Goal: Information Seeking & Learning: Learn about a topic

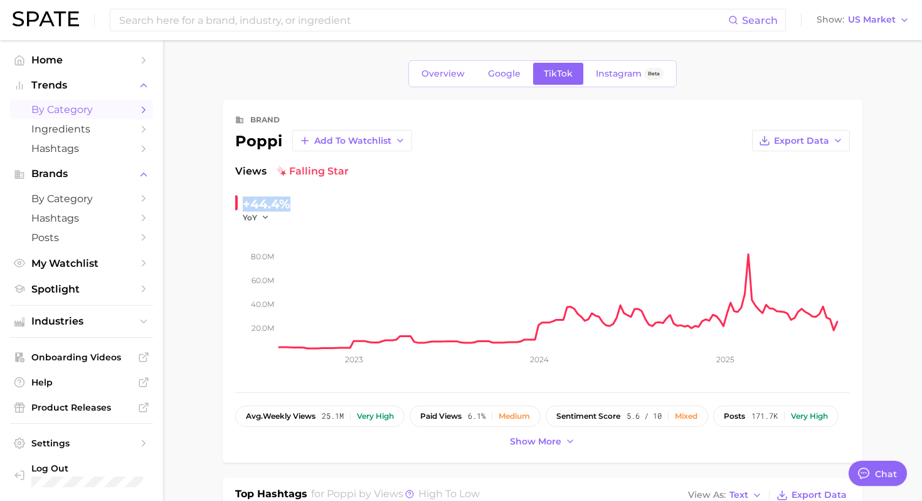
click at [107, 114] on span "by Category" at bounding box center [81, 110] width 100 height 12
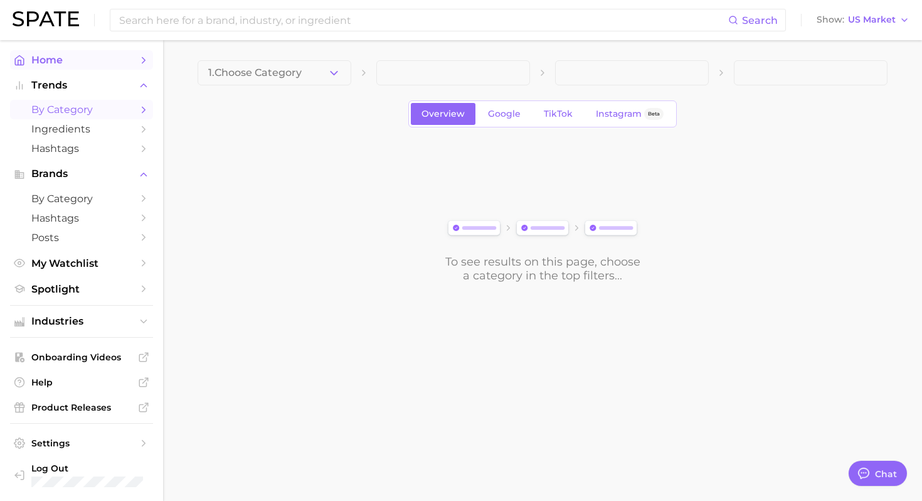
click at [58, 60] on span "Home" at bounding box center [81, 60] width 100 height 12
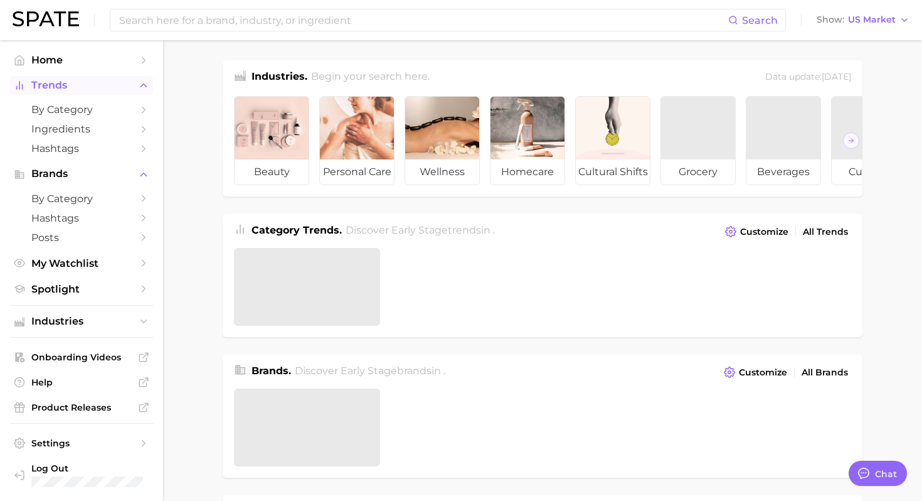
click at [64, 82] on span "Trends" at bounding box center [81, 85] width 100 height 11
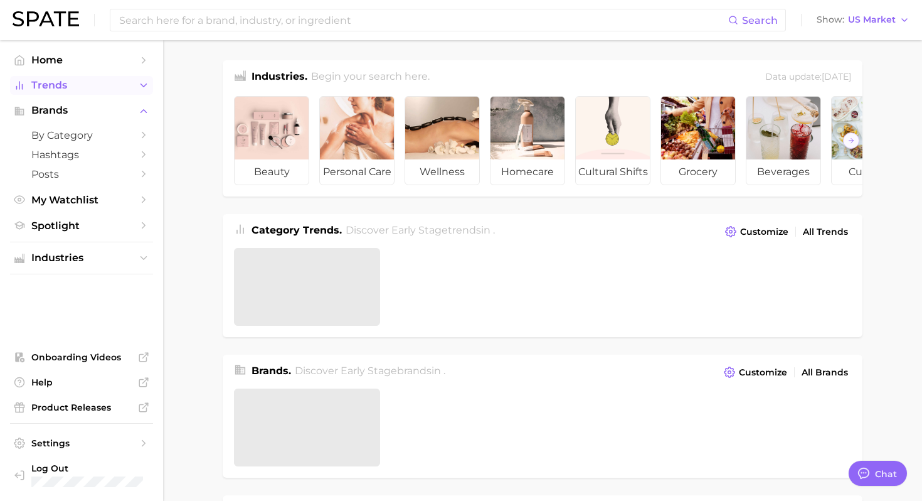
click at [74, 87] on span "Trends" at bounding box center [81, 85] width 100 height 11
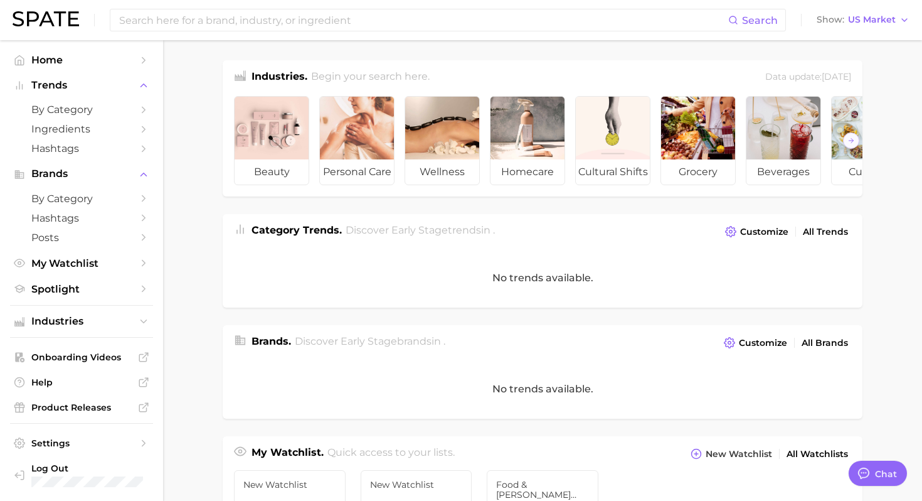
click at [427, 388] on div "No trends available." at bounding box center [543, 389] width 640 height 60
click at [83, 170] on span "Brands" at bounding box center [81, 173] width 100 height 11
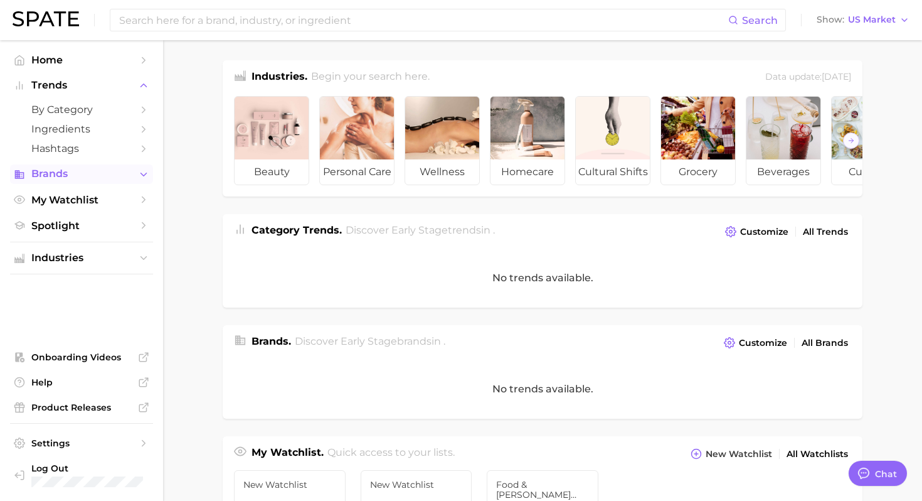
click at [83, 170] on span "Brands" at bounding box center [81, 173] width 100 height 11
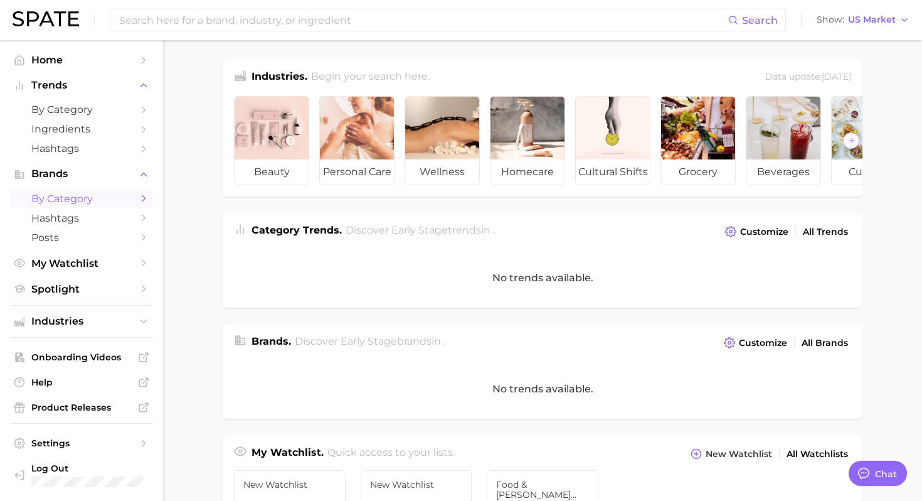
click at [87, 199] on span "by Category" at bounding box center [81, 199] width 100 height 12
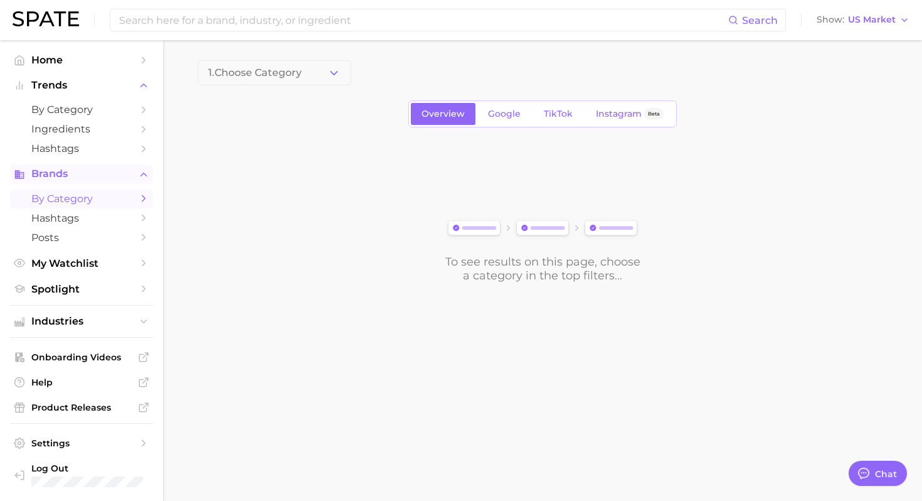
click at [33, 176] on span "Brands" at bounding box center [81, 173] width 100 height 11
click at [60, 55] on span "Home" at bounding box center [81, 60] width 100 height 12
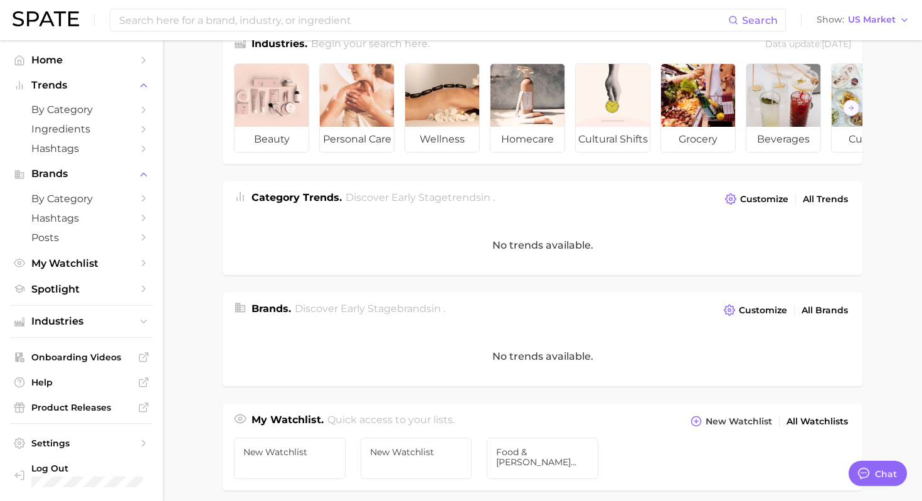
scroll to position [58, 0]
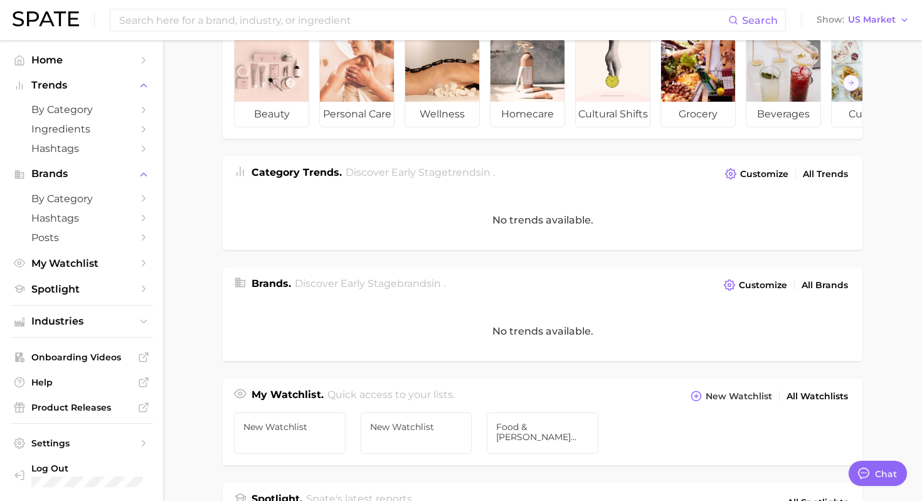
click at [272, 284] on span "Brands ." at bounding box center [272, 283] width 40 height 12
click at [818, 291] on link "All Brands" at bounding box center [825, 285] width 53 height 17
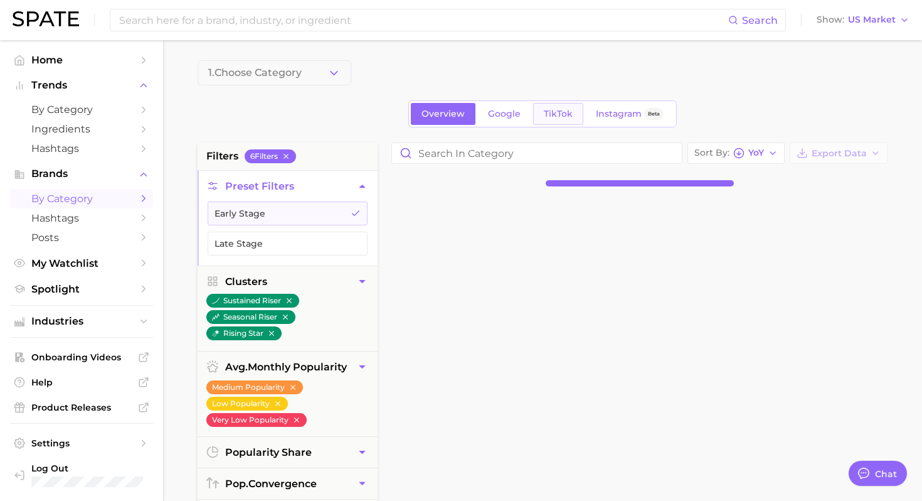
click at [554, 119] on span "TikTok" at bounding box center [558, 114] width 29 height 11
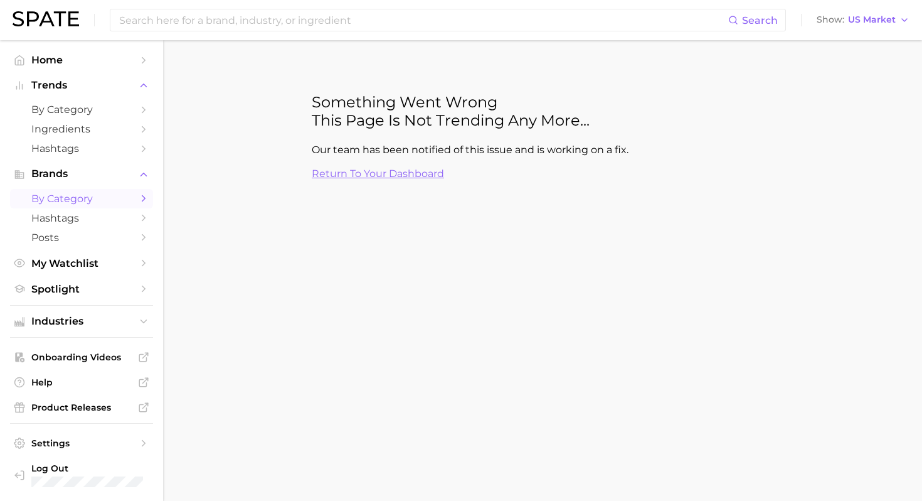
click at [353, 169] on link "Return to your dashboard" at bounding box center [378, 174] width 132 height 12
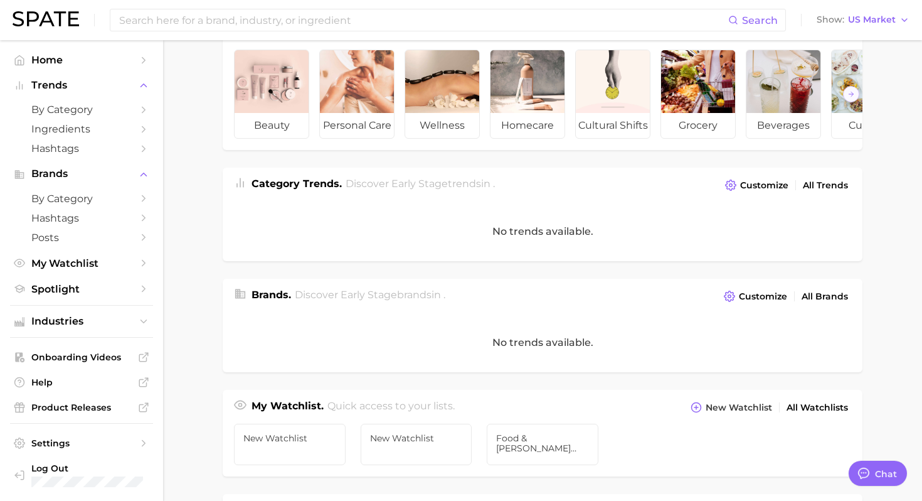
scroll to position [61, 0]
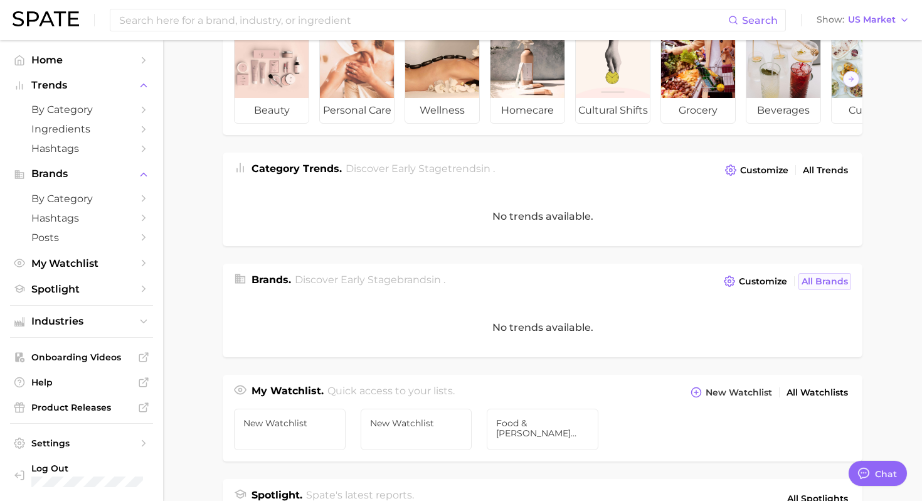
click at [826, 277] on span "All Brands" at bounding box center [825, 281] width 46 height 11
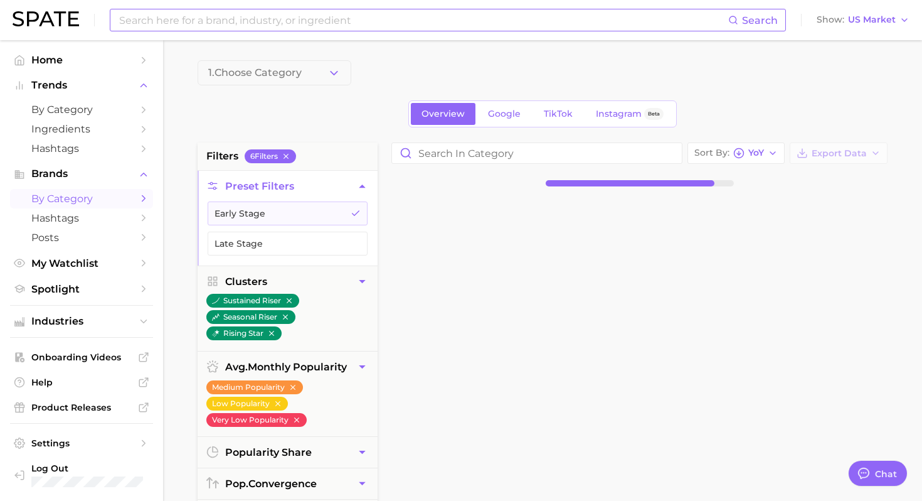
click at [188, 28] on input at bounding box center [423, 19] width 611 height 21
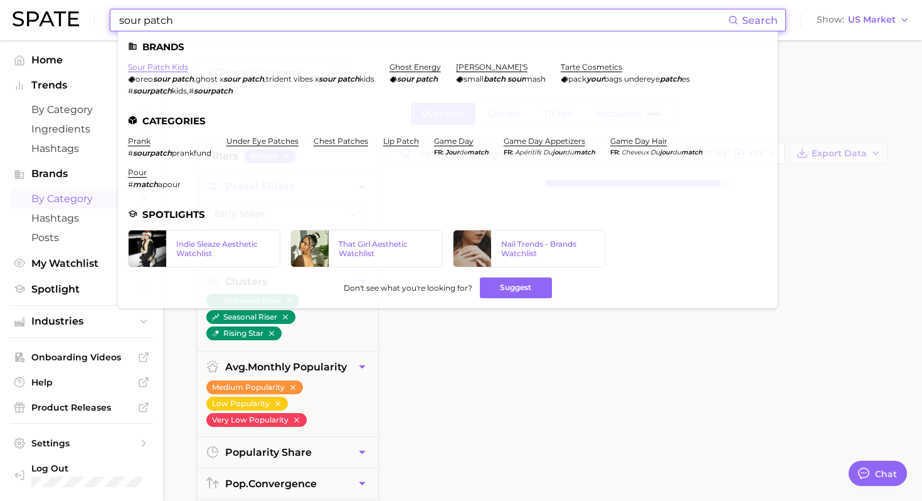
type input "sour patch"
click at [166, 68] on link "sour patch kids" at bounding box center [158, 66] width 60 height 9
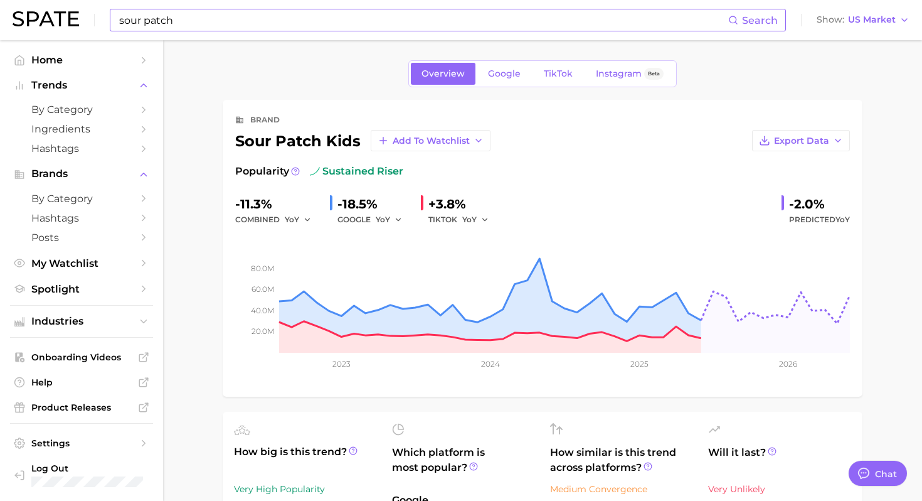
type textarea "x"
click at [555, 75] on span "TikTok" at bounding box center [558, 73] width 29 height 11
